Goal: Task Accomplishment & Management: Complete application form

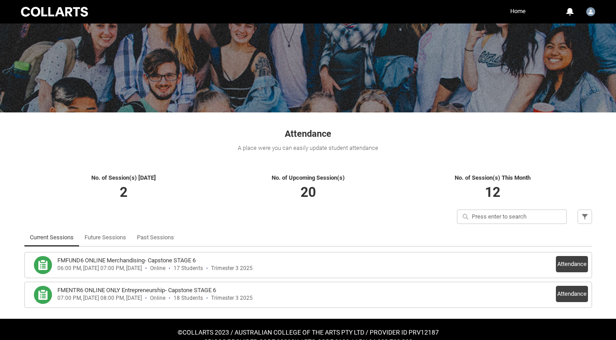
scroll to position [65, 0]
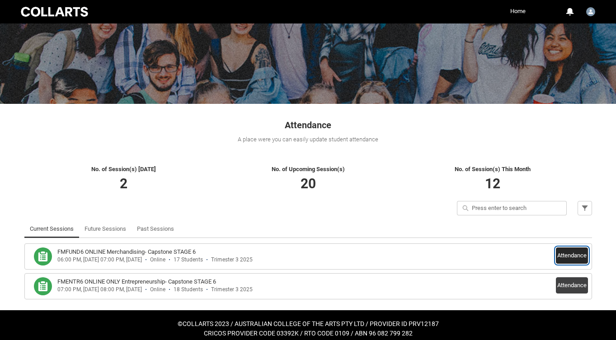
click at [567, 255] on button "Attendance" at bounding box center [572, 256] width 32 height 16
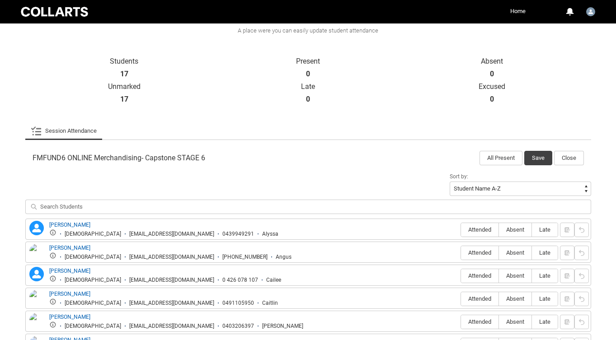
scroll to position [187, 0]
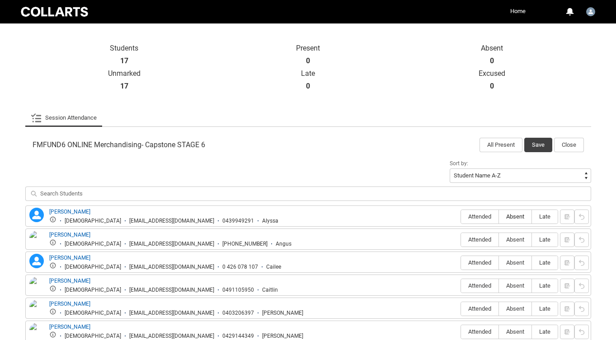
click at [520, 217] on span "Absent" at bounding box center [515, 216] width 33 height 7
click at [499, 217] on input "Absent" at bounding box center [498, 216] width 0 height 0
type lightning-radio-group "Absent"
radio input "true"
click at [475, 239] on span "Attended" at bounding box center [479, 239] width 37 height 7
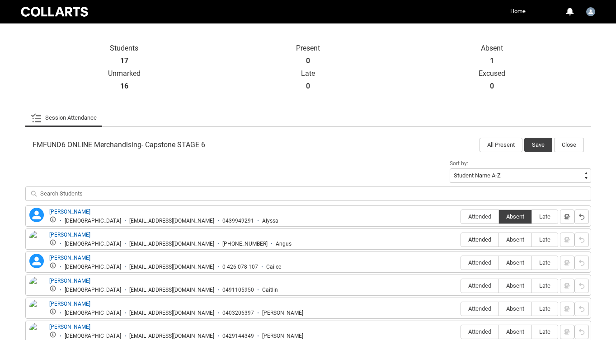
click at [461, 239] on input "Attended" at bounding box center [460, 239] width 0 height 0
type lightning-radio-group "Attended"
radio input "true"
click at [513, 261] on span "Absent" at bounding box center [515, 262] width 33 height 7
click at [499, 262] on input "Absent" at bounding box center [498, 262] width 0 height 0
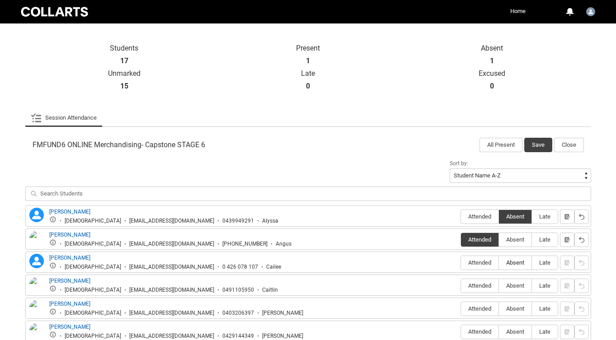
type lightning-radio-group "Absent"
radio input "true"
click at [519, 286] on span "Absent" at bounding box center [515, 285] width 33 height 7
click at [499, 286] on input "Absent" at bounding box center [498, 286] width 0 height 0
type lightning-radio-group "Absent"
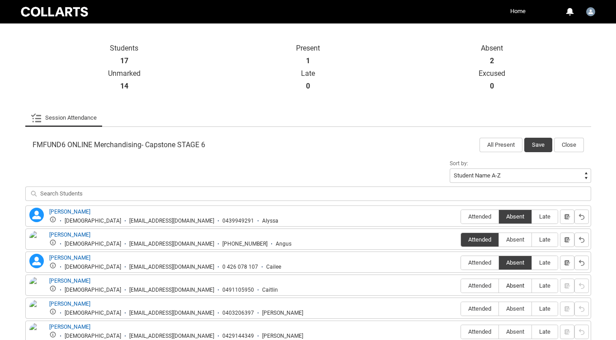
radio input "true"
click at [473, 310] on span "Attended" at bounding box center [479, 308] width 37 height 7
click at [461, 309] on input "Attended" at bounding box center [460, 309] width 0 height 0
type lightning-radio-group "Attended"
radio input "true"
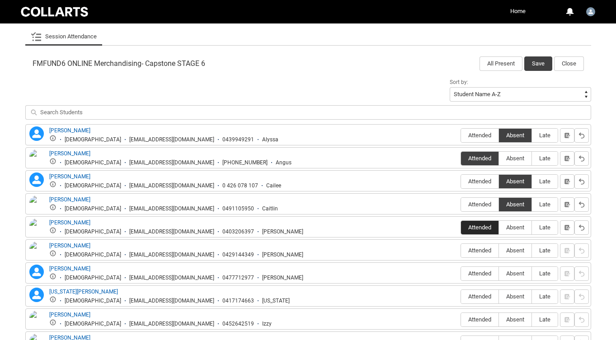
scroll to position [271, 0]
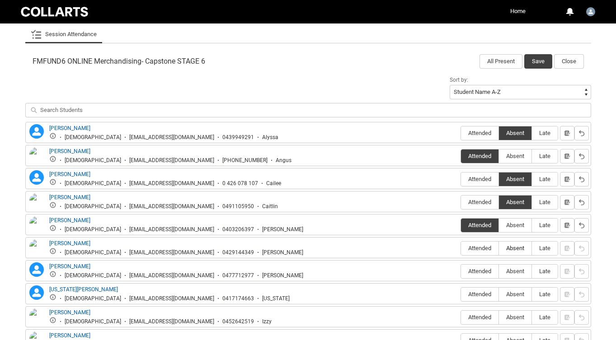
click at [519, 249] on span "Absent" at bounding box center [515, 248] width 33 height 7
click at [499, 248] on input "Absent" at bounding box center [498, 248] width 0 height 0
type lightning-radio-group "Absent"
radio input "true"
click at [482, 272] on span "Attended" at bounding box center [479, 271] width 37 height 7
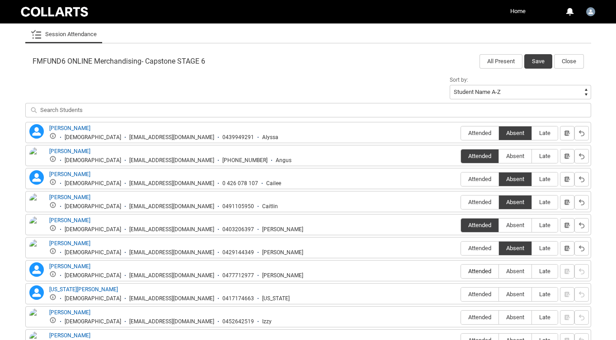
click at [461, 272] on input "Attended" at bounding box center [460, 271] width 0 height 0
type lightning-radio-group "Attended"
radio input "true"
click at [510, 293] on span "Absent" at bounding box center [515, 294] width 33 height 7
click at [499, 294] on input "Absent" at bounding box center [498, 294] width 0 height 0
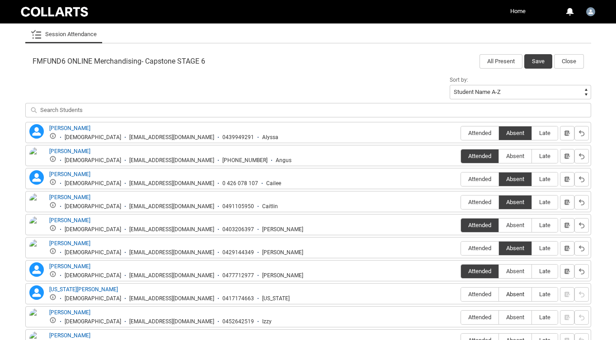
type lightning-radio-group "Absent"
radio input "true"
click at [512, 317] on span "Absent" at bounding box center [515, 317] width 33 height 7
click at [499, 317] on input "Absent" at bounding box center [498, 317] width 0 height 0
type lightning-radio-group "Absent"
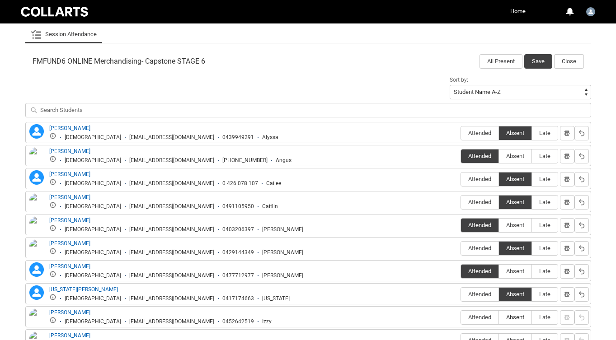
radio input "true"
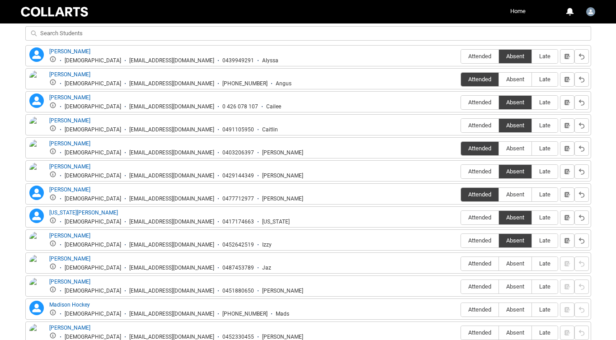
scroll to position [349, 0]
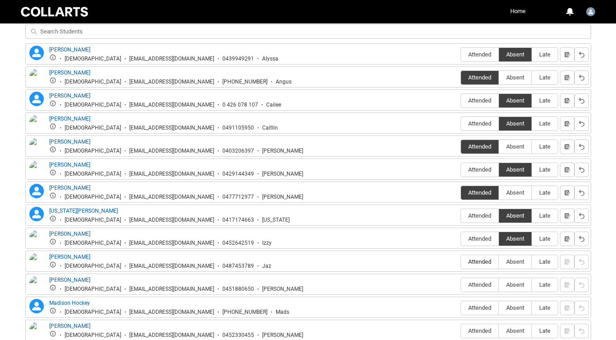
click at [476, 261] on span "Attended" at bounding box center [479, 261] width 37 height 7
click at [461, 262] on input "Attended" at bounding box center [460, 262] width 0 height 0
type lightning-radio-group "Attended"
radio input "true"
click at [520, 286] on span "Absent" at bounding box center [515, 284] width 33 height 7
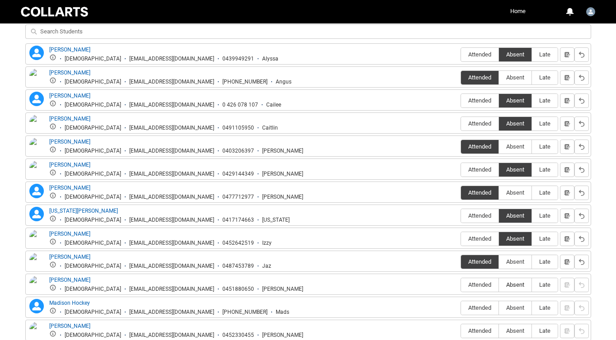
click at [499, 285] on input "Absent" at bounding box center [498, 285] width 0 height 0
type lightning-radio-group "Absent"
radio input "true"
click at [517, 306] on span "Absent" at bounding box center [515, 307] width 33 height 7
click at [499, 308] on input "Absent" at bounding box center [498, 308] width 0 height 0
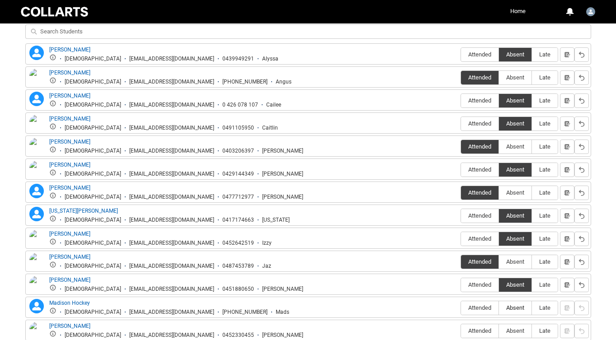
type lightning-radio-group "Absent"
radio input "true"
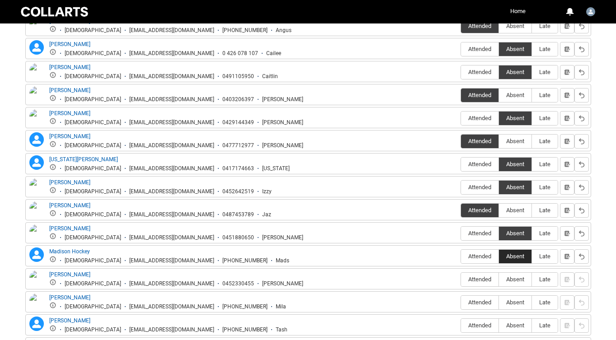
scroll to position [421, 0]
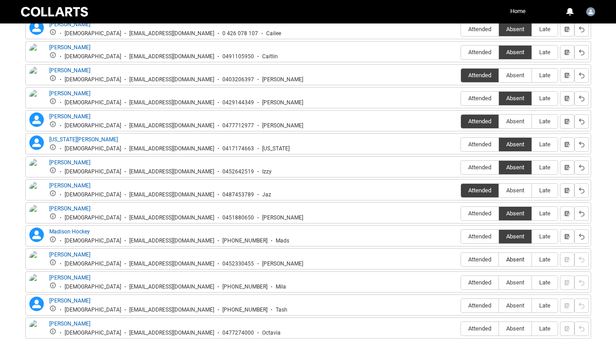
click at [513, 261] on span "Absent" at bounding box center [515, 259] width 33 height 7
click at [499, 260] on input "Absent" at bounding box center [498, 259] width 0 height 0
type lightning-radio-group "Absent"
radio input "true"
click at [481, 284] on span "Attended" at bounding box center [479, 282] width 37 height 7
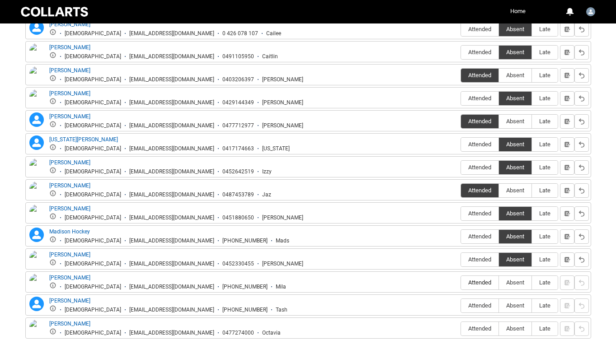
click at [461, 283] on input "Attended" at bounding box center [460, 282] width 0 height 0
type lightning-radio-group "Attended"
radio input "true"
click at [515, 306] on span "Absent" at bounding box center [515, 305] width 33 height 7
click at [499, 306] on input "Absent" at bounding box center [498, 305] width 0 height 0
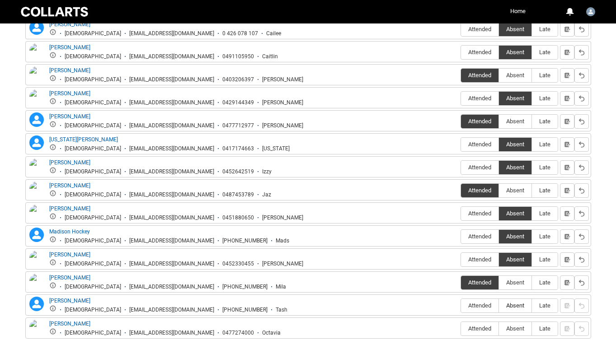
type lightning-radio-group "Absent"
radio input "true"
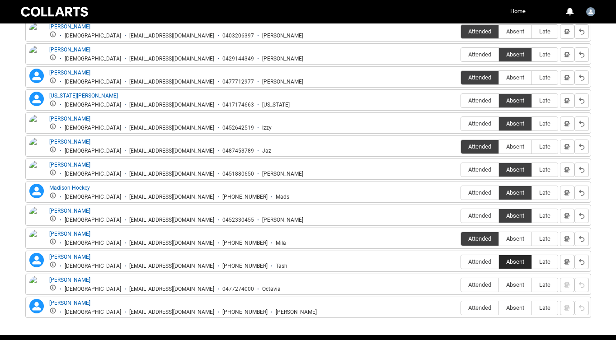
scroll to position [481, 0]
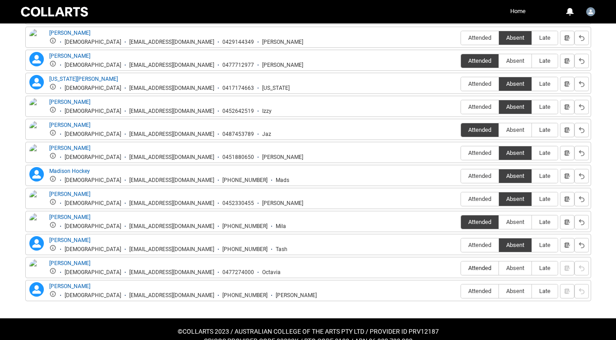
click at [473, 267] on span "Attended" at bounding box center [479, 268] width 37 height 7
click at [461, 268] on input "Attended" at bounding box center [460, 268] width 0 height 0
type lightning-radio-group "Attended"
radio input "true"
click at [525, 294] on span "Absent" at bounding box center [515, 291] width 33 height 7
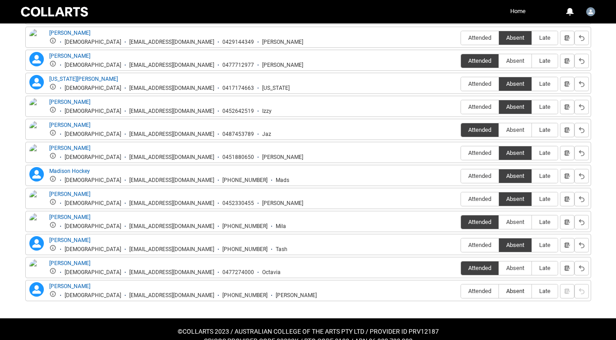
click at [499, 291] on input "Absent" at bounding box center [498, 291] width 0 height 0
type lightning-radio-group "Absent"
radio input "true"
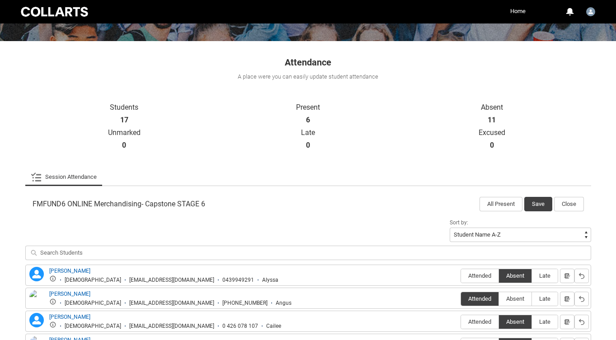
scroll to position [0, 0]
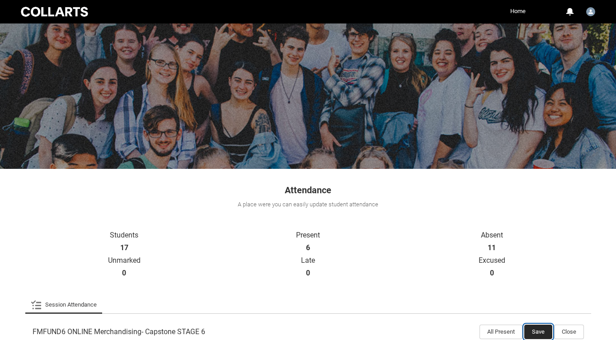
click at [533, 331] on button "Save" at bounding box center [538, 332] width 28 height 14
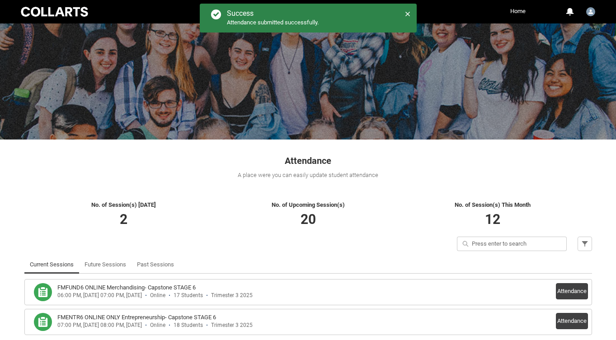
scroll to position [72, 0]
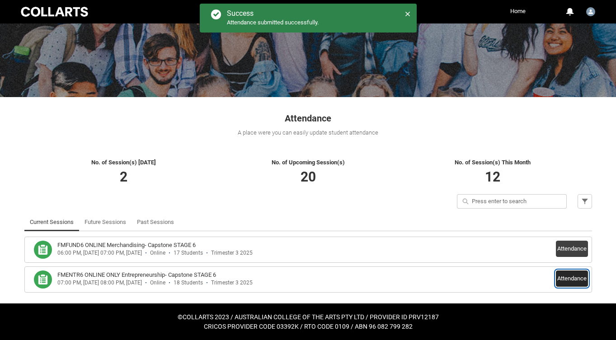
click at [566, 281] on button "Attendance" at bounding box center [572, 279] width 32 height 16
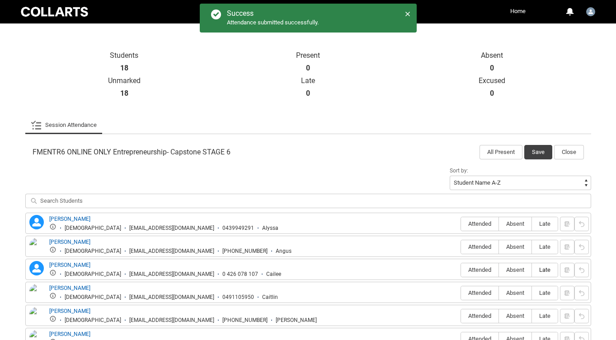
scroll to position [182, 0]
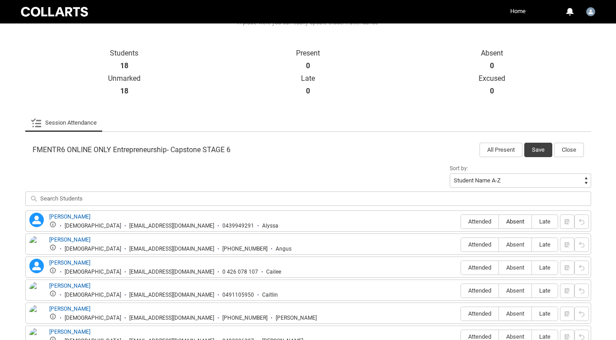
click at [515, 220] on span "Absent" at bounding box center [515, 221] width 33 height 7
click at [499, 221] on input "Absent" at bounding box center [498, 221] width 0 height 0
type lightning-radio-group "Absent"
radio input "true"
click at [482, 244] on span "Attended" at bounding box center [479, 244] width 37 height 7
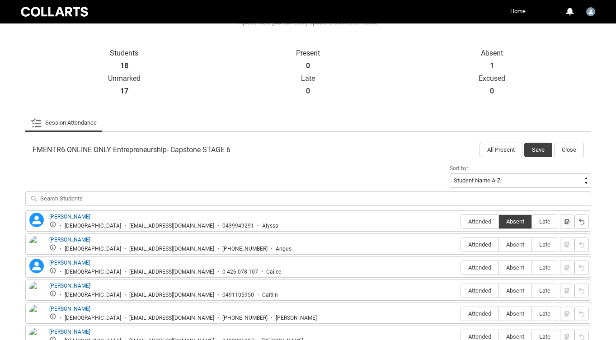
click at [461, 244] on input "Attended" at bounding box center [460, 244] width 0 height 0
type lightning-radio-group "Attended"
radio input "true"
click at [514, 267] on span "Absent" at bounding box center [515, 267] width 33 height 7
click at [499, 267] on input "Absent" at bounding box center [498, 267] width 0 height 0
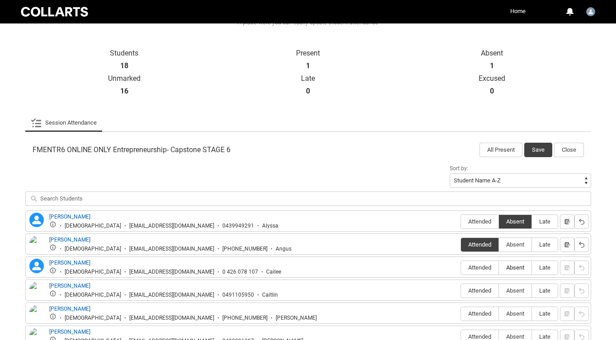
type lightning-radio-group "Absent"
radio input "true"
click at [517, 293] on span "Absent" at bounding box center [515, 290] width 33 height 7
click at [499, 291] on input "Absent" at bounding box center [498, 290] width 0 height 0
type lightning-radio-group "Absent"
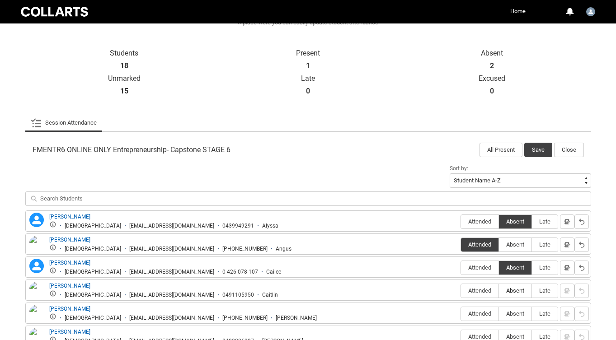
radio input "true"
click at [479, 315] on span "Attended" at bounding box center [479, 313] width 37 height 7
click at [461, 314] on input "Attended" at bounding box center [460, 314] width 0 height 0
type lightning-radio-group "Attended"
radio input "true"
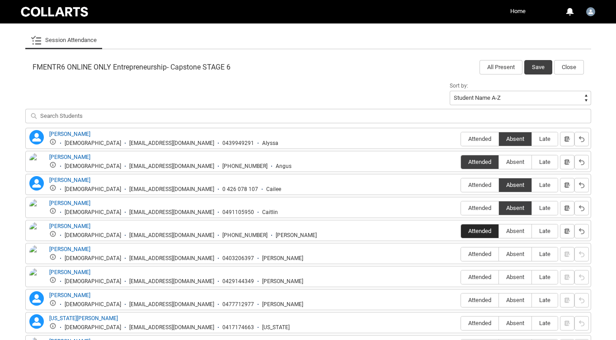
scroll to position [271, 0]
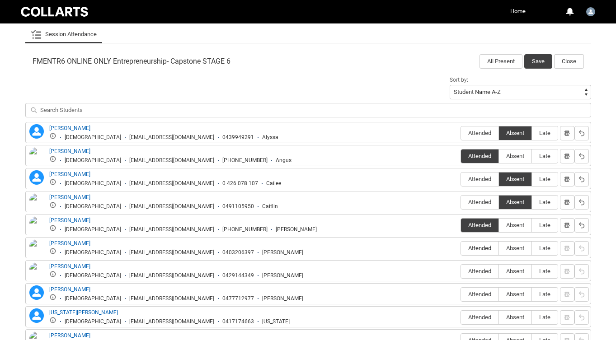
click at [475, 249] on span "Attended" at bounding box center [479, 248] width 37 height 7
click at [461, 248] on input "Attended" at bounding box center [460, 248] width 0 height 0
type lightning-radio-group "Attended"
radio input "true"
click at [510, 271] on span "Absent" at bounding box center [515, 271] width 33 height 7
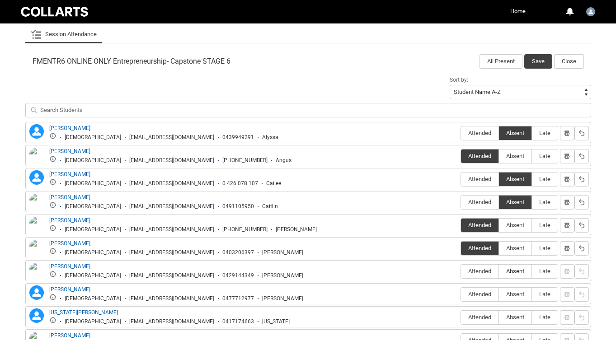
click at [499, 271] on input "Absent" at bounding box center [498, 271] width 0 height 0
type lightning-radio-group "Absent"
radio input "true"
click at [477, 293] on span "Attended" at bounding box center [479, 294] width 37 height 7
click at [461, 294] on input "Attended" at bounding box center [460, 294] width 0 height 0
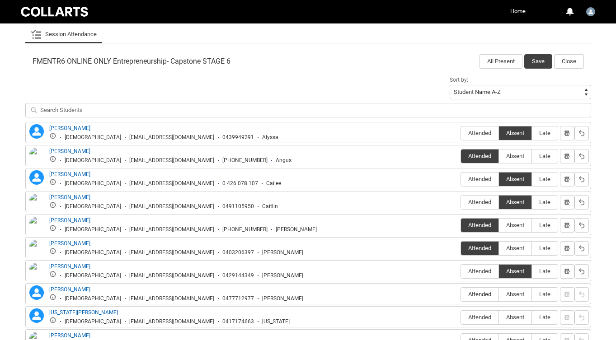
type lightning-radio-group "Attended"
radio input "true"
click at [513, 317] on span "Absent" at bounding box center [515, 317] width 33 height 7
click at [499, 317] on input "Absent" at bounding box center [498, 317] width 0 height 0
type lightning-radio-group "Absent"
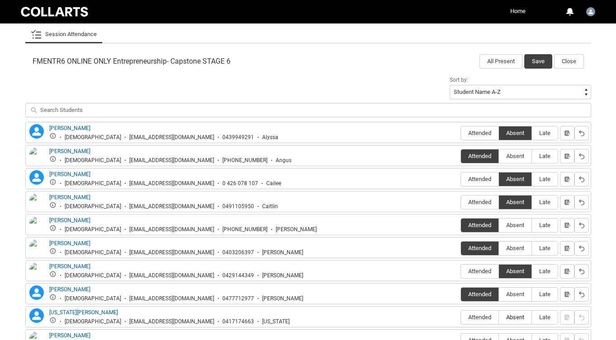
radio input "true"
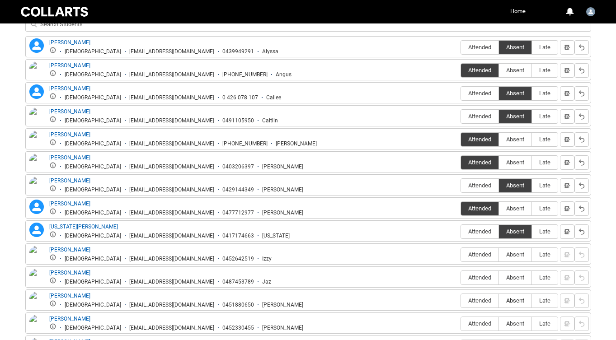
scroll to position [359, 0]
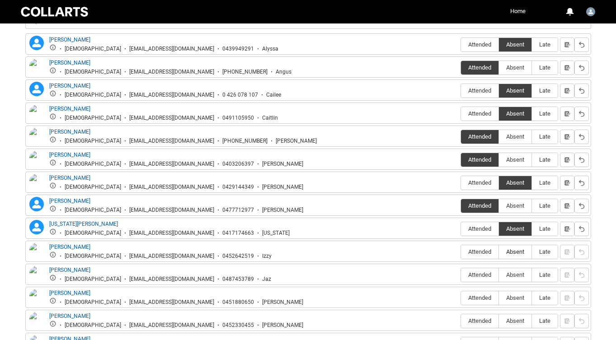
click at [515, 251] on span "Absent" at bounding box center [515, 251] width 33 height 7
click at [499, 252] on input "Absent" at bounding box center [498, 252] width 0 height 0
type lightning-radio-group "Absent"
radio input "true"
click at [478, 276] on span "Attended" at bounding box center [479, 275] width 37 height 7
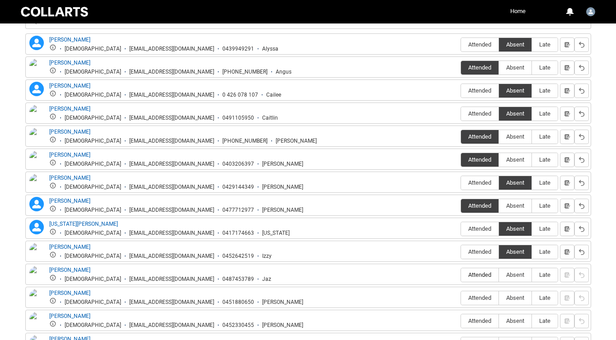
click at [461, 275] on input "Attended" at bounding box center [460, 275] width 0 height 0
type lightning-radio-group "Attended"
radio input "true"
click at [513, 296] on span "Absent" at bounding box center [515, 298] width 33 height 7
click at [499, 298] on input "Absent" at bounding box center [498, 298] width 0 height 0
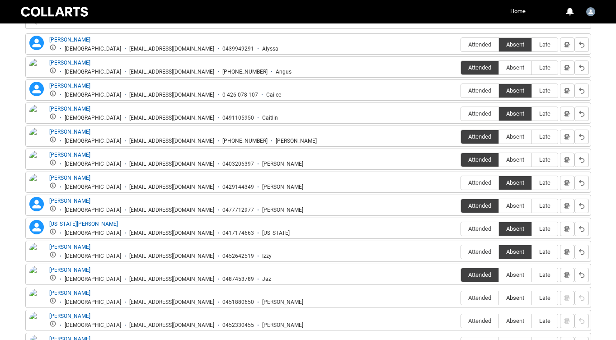
type lightning-radio-group "Absent"
radio input "true"
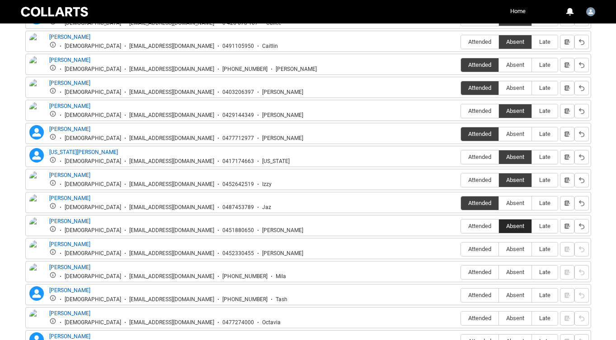
scroll to position [433, 0]
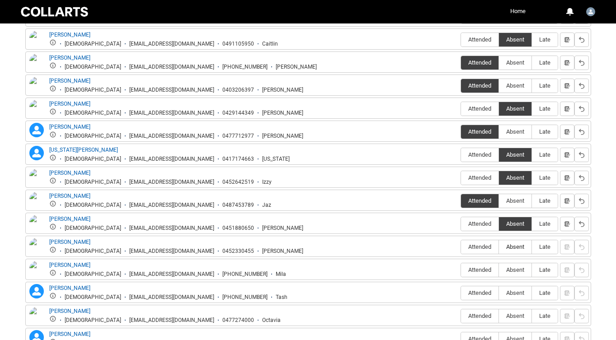
click at [511, 248] on span "Absent" at bounding box center [515, 246] width 33 height 7
click at [499, 247] on input "Absent" at bounding box center [498, 247] width 0 height 0
type lightning-radio-group "Absent"
radio input "true"
click at [468, 272] on span "Attended" at bounding box center [479, 270] width 37 height 7
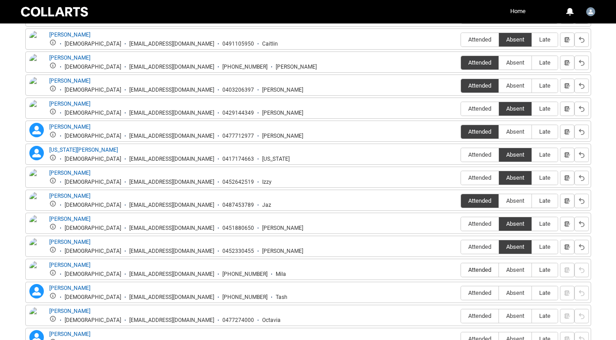
click at [461, 270] on input "Attended" at bounding box center [460, 270] width 0 height 0
type lightning-radio-group "Attended"
radio input "true"
click at [521, 293] on span "Absent" at bounding box center [515, 293] width 33 height 7
click at [499, 293] on input "Absent" at bounding box center [498, 293] width 0 height 0
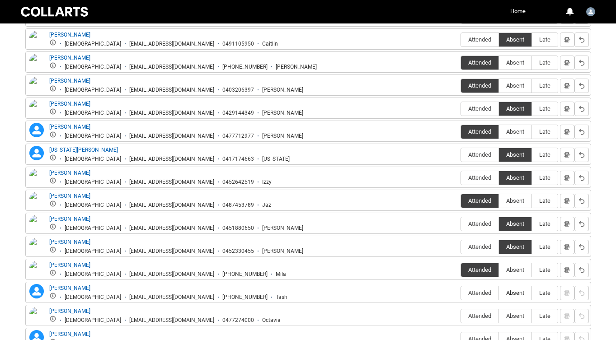
type lightning-radio-group "Absent"
radio input "true"
click at [487, 316] on span "Attended" at bounding box center [479, 316] width 37 height 7
click at [461, 316] on input "Attended" at bounding box center [460, 316] width 0 height 0
type lightning-radio-group "Attended"
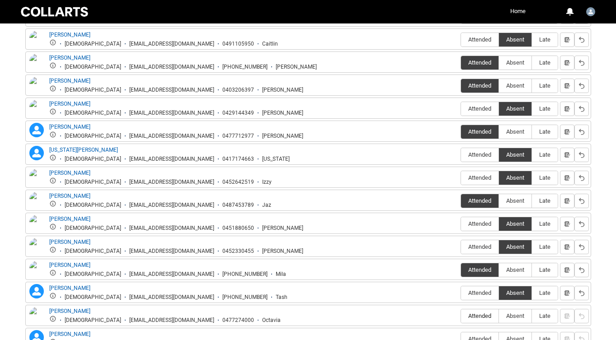
radio input "true"
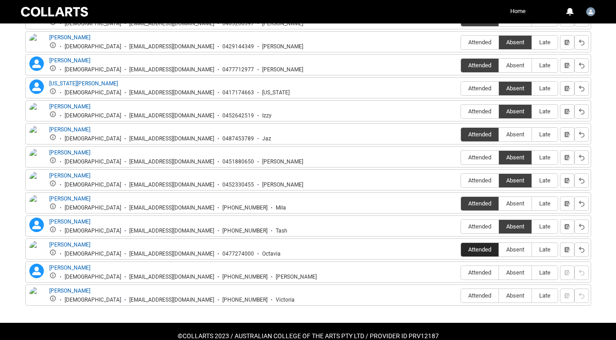
scroll to position [503, 0]
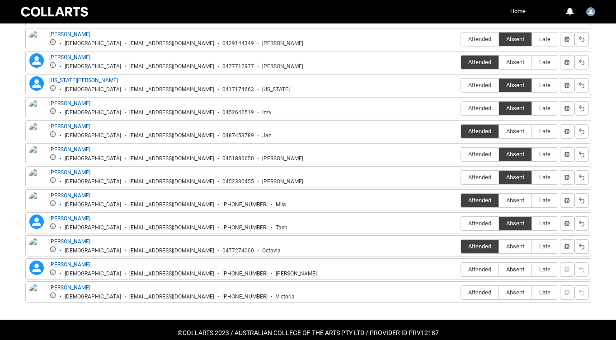
click at [516, 271] on span "Absent" at bounding box center [515, 269] width 33 height 7
click at [499, 270] on input "Absent" at bounding box center [498, 269] width 0 height 0
type lightning-radio-group "Absent"
radio input "true"
click at [512, 291] on span "Absent" at bounding box center [515, 292] width 33 height 7
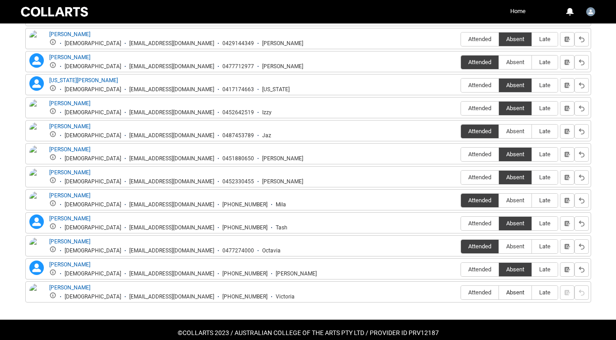
click at [499, 292] on input "Absent" at bounding box center [498, 292] width 0 height 0
type lightning-radio-group "Absent"
radio input "true"
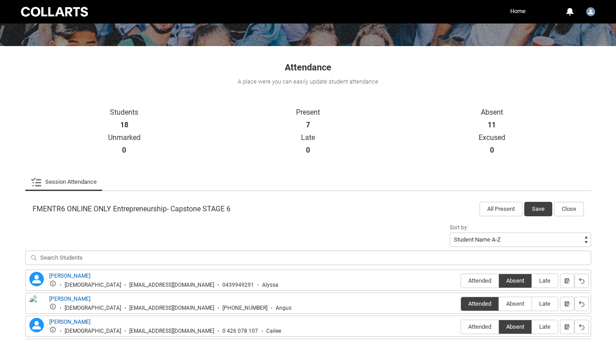
scroll to position [108, 0]
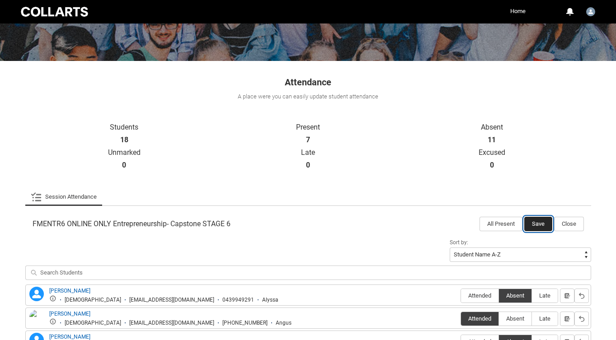
click at [536, 227] on button "Save" at bounding box center [538, 224] width 28 height 14
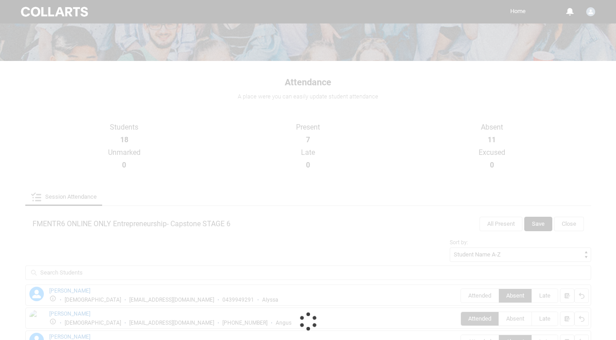
scroll to position [72, 0]
